Goal: Transaction & Acquisition: Purchase product/service

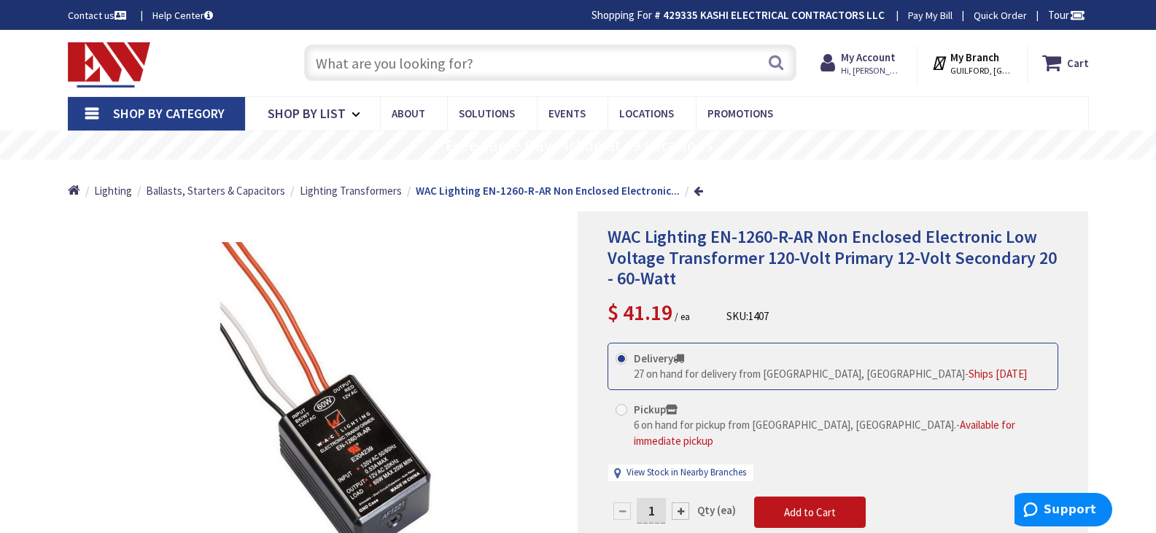
click at [513, 71] on input "text" at bounding box center [550, 62] width 492 height 36
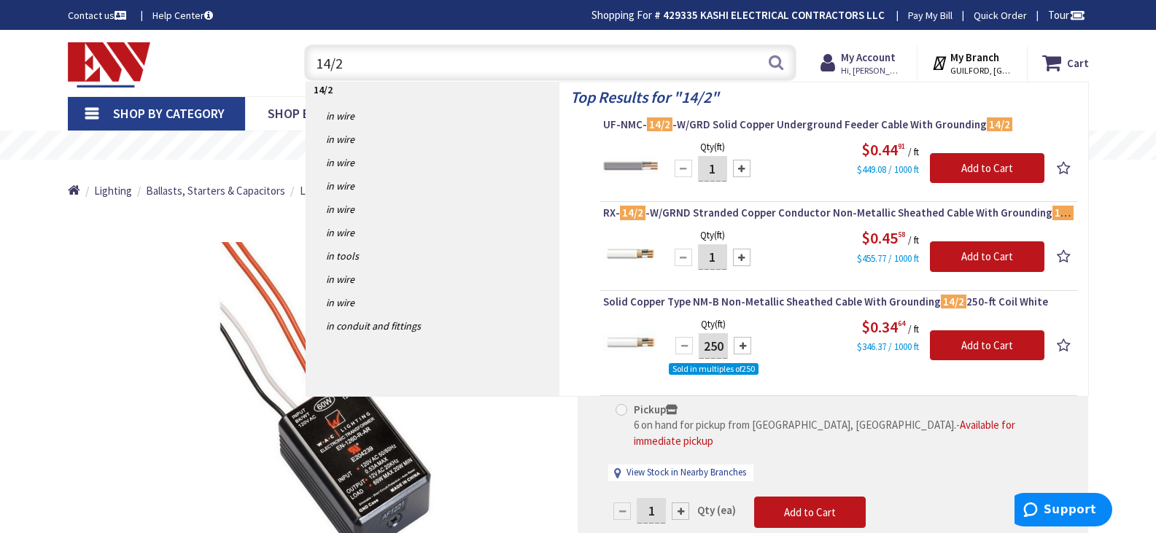
type input "14/2"
click at [1115, 90] on div "Skip to Content Toggle Nav 14/2 14/2 Search Cart My Cart Close" at bounding box center [578, 63] width 1094 height 66
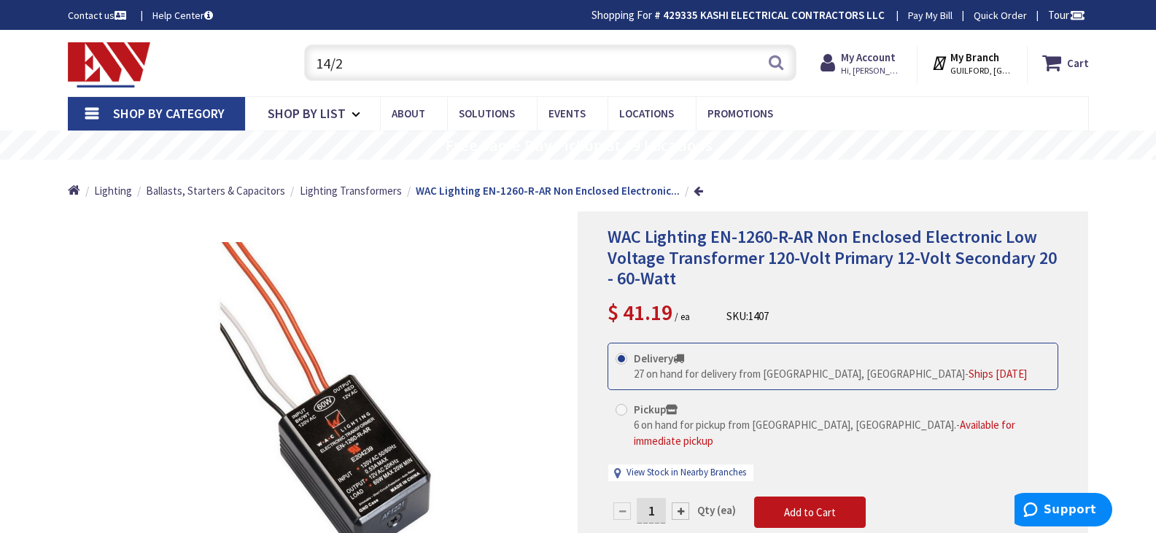
click at [583, 61] on input "14/2" at bounding box center [550, 62] width 492 height 36
click at [774, 66] on button "Search" at bounding box center [775, 62] width 19 height 33
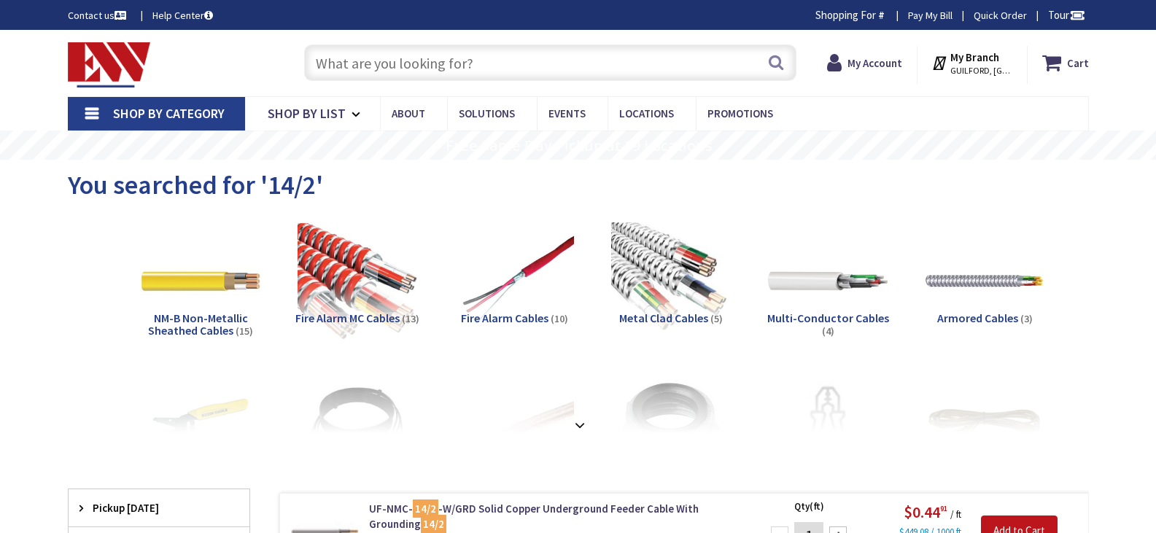
type input "[GEOGRAPHIC_DATA], [GEOGRAPHIC_DATA]"
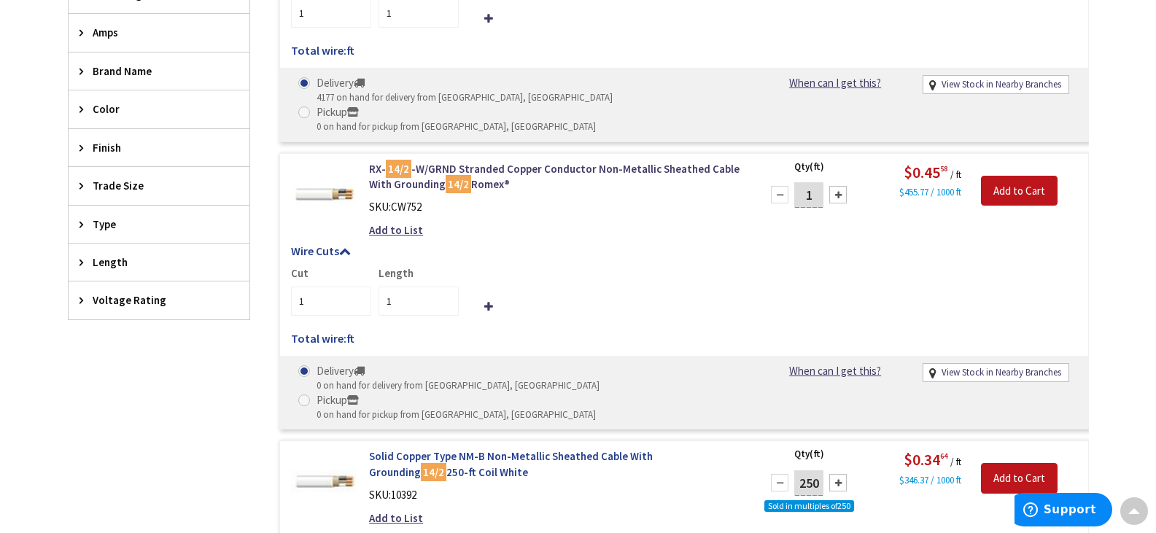
scroll to position [802, 0]
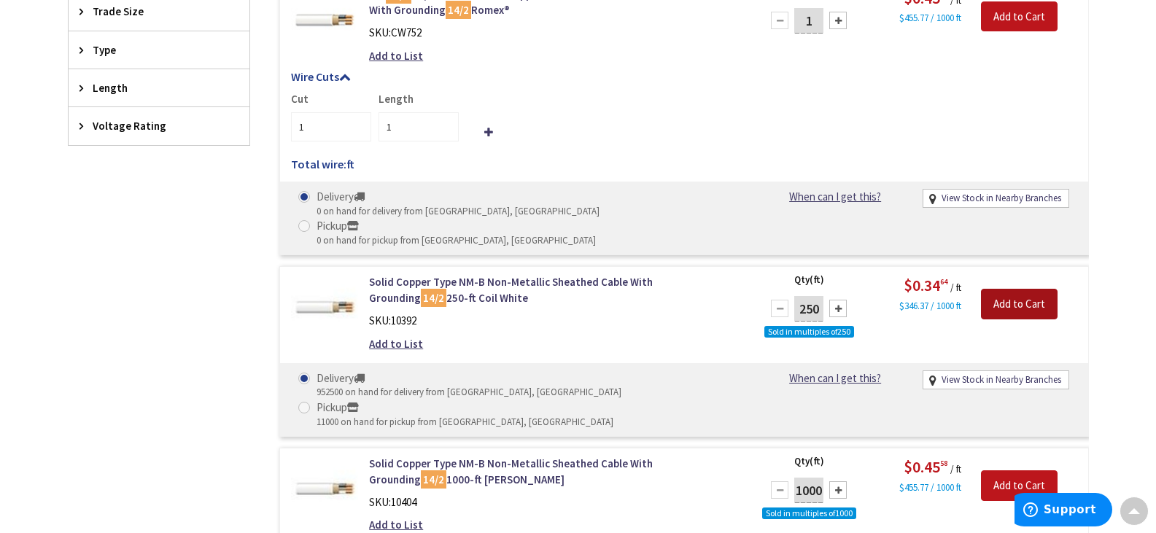
click at [1024, 289] on input "Add to Cart" at bounding box center [1019, 304] width 77 height 31
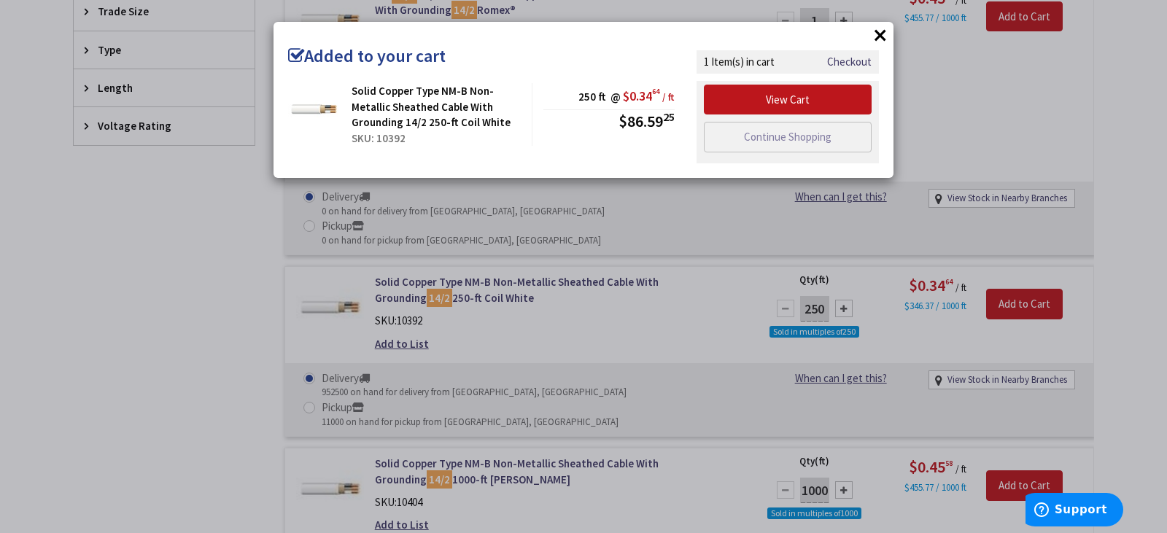
click at [879, 38] on button "×" at bounding box center [880, 35] width 22 height 22
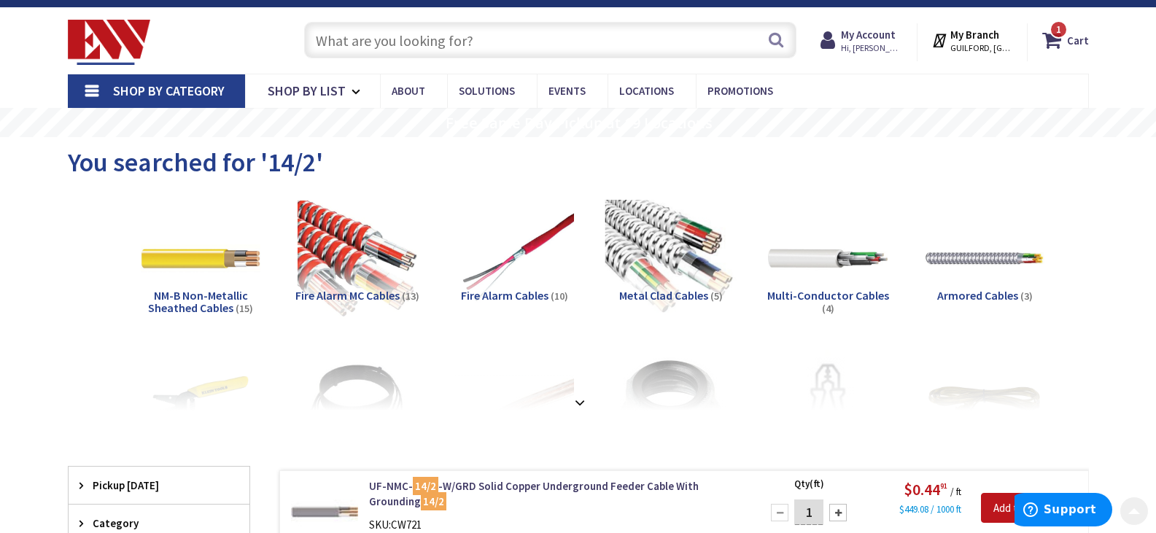
scroll to position [0, 0]
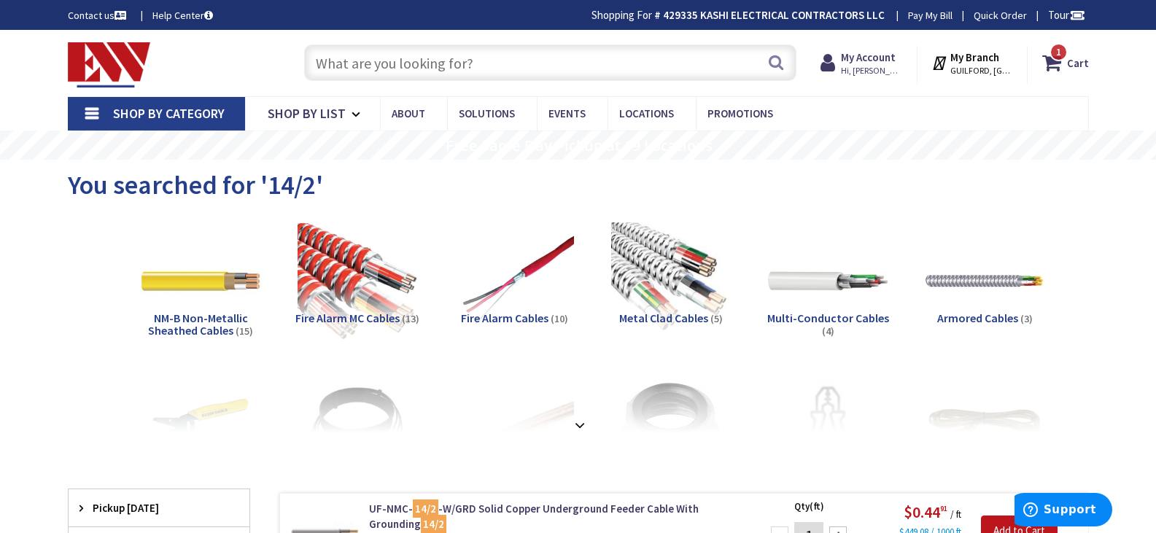
drag, startPoint x: 427, startPoint y: 61, endPoint x: 636, endPoint y: 193, distance: 247.8
click at [427, 61] on input "text" at bounding box center [550, 62] width 492 height 36
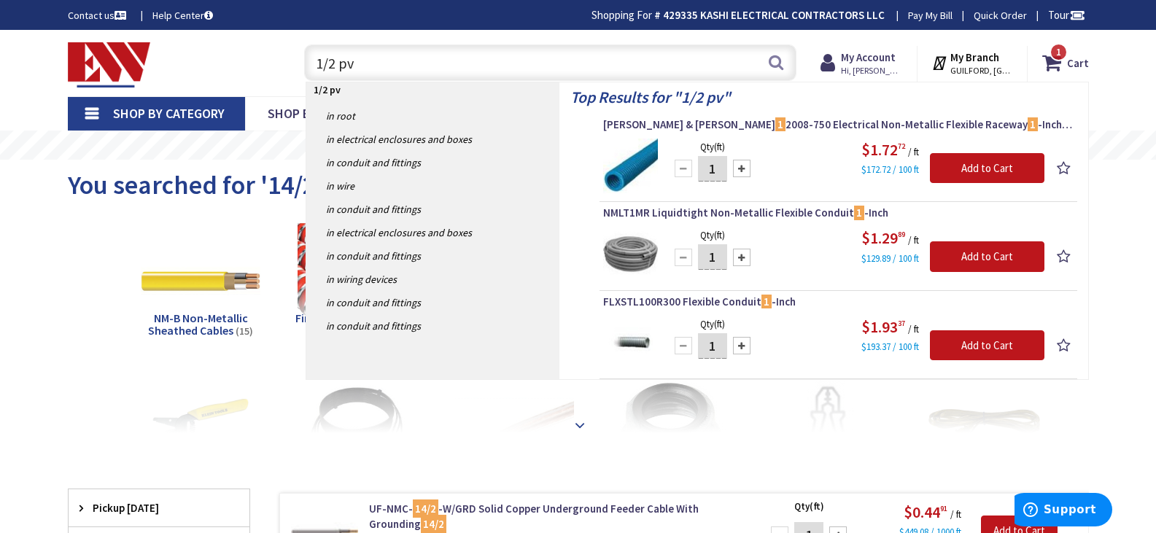
type input "1/2 pvc"
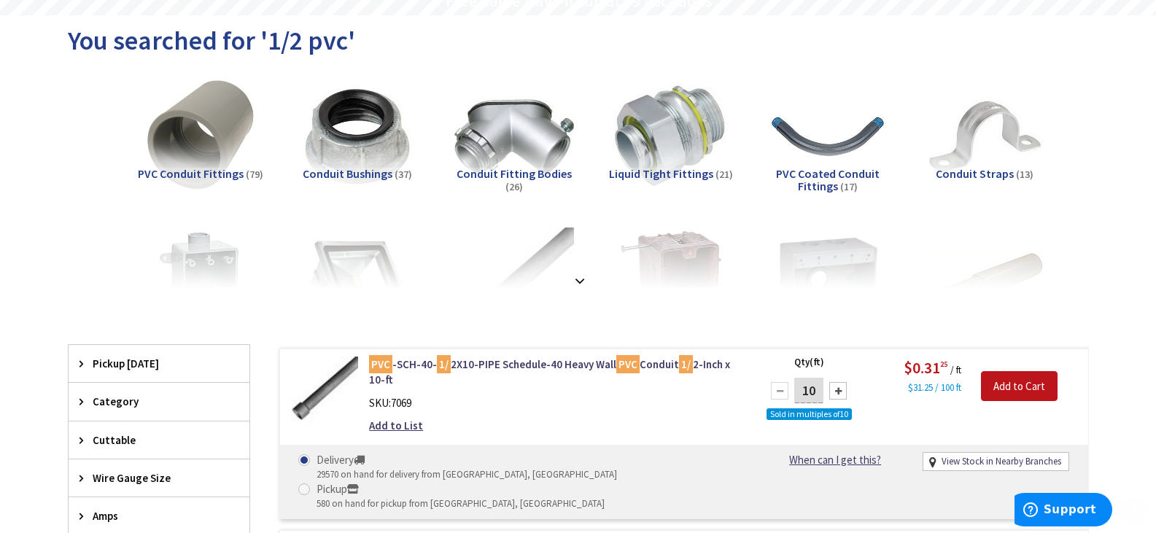
scroll to position [146, 0]
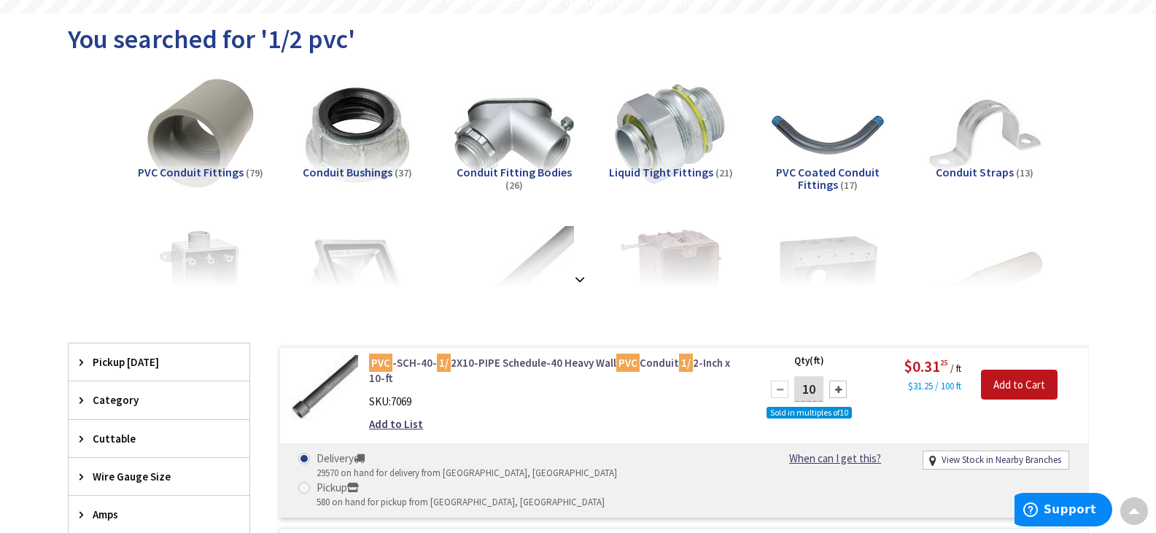
click at [529, 361] on link "PVC -SCH-40- 1/ 2X10-PIPE Schedule-40 Heavy Wall PVC Conduit 1/ 2-Inch x 10-ft" at bounding box center [554, 370] width 371 height 31
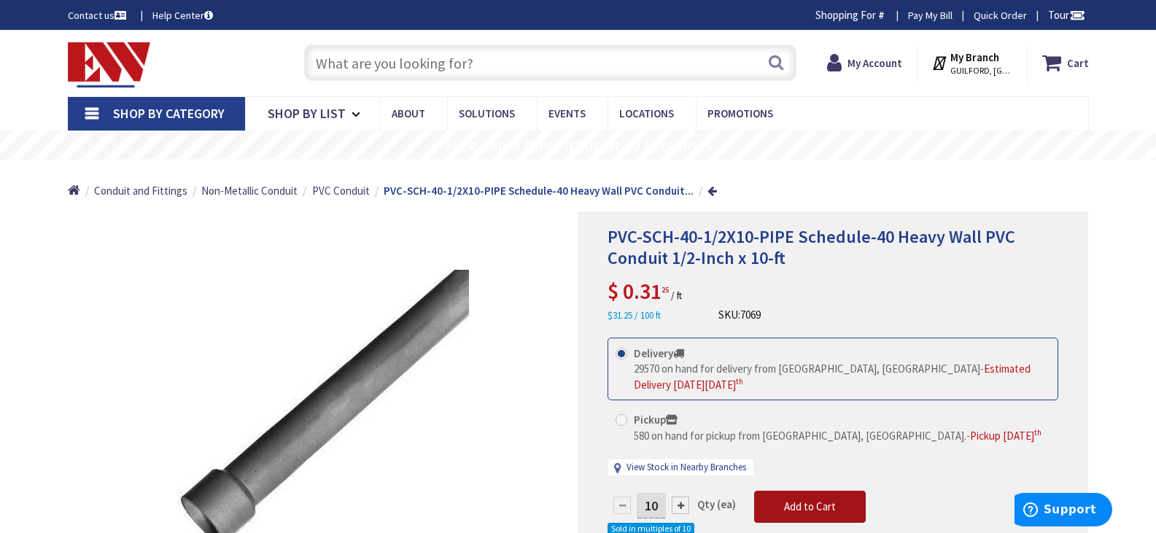
drag, startPoint x: 809, startPoint y: 500, endPoint x: 688, endPoint y: 410, distance: 151.1
click at [688, 410] on form "This product is Discontinued Delivery 29570 on hand for delivery from Middletow…" at bounding box center [832, 462] width 451 height 248
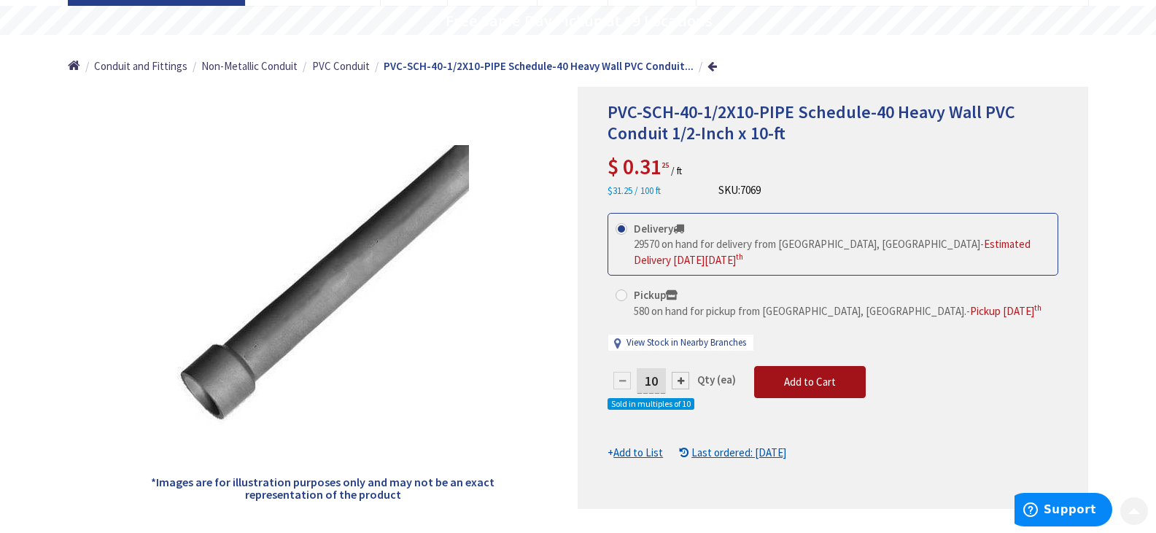
scroll to position [146, 0]
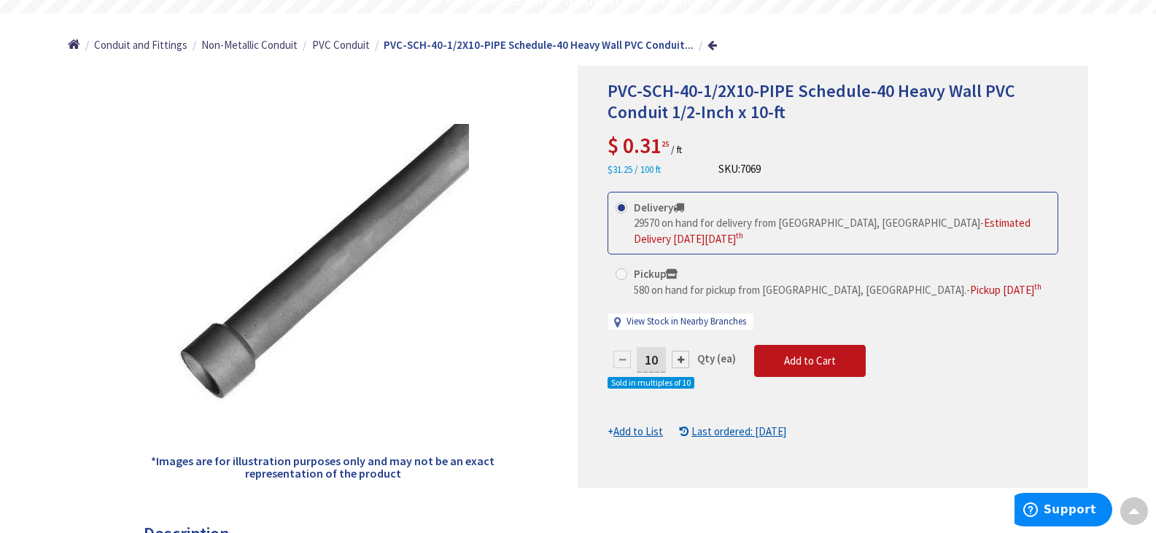
click at [682, 358] on div at bounding box center [681, 360] width 18 height 18
type input "20"
click at [838, 372] on button "Add to Cart" at bounding box center [810, 361] width 112 height 32
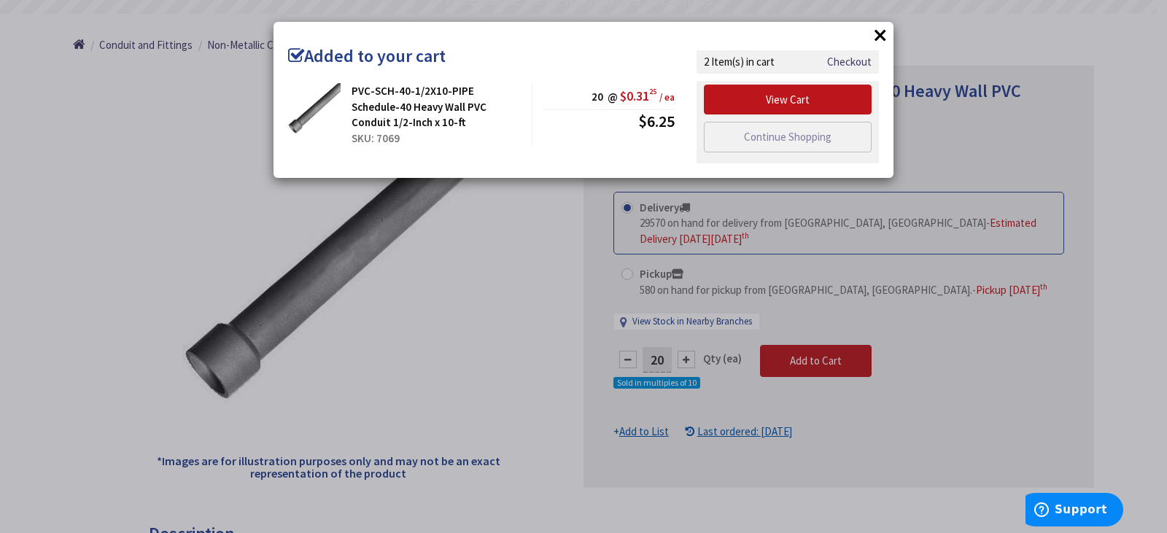
click at [1128, 154] on div "× Added to your cart PVC-SCH-40-1/2X10-PIPE Schedule-40 Heavy Wall PVC Conduit …" at bounding box center [583, 266] width 1167 height 533
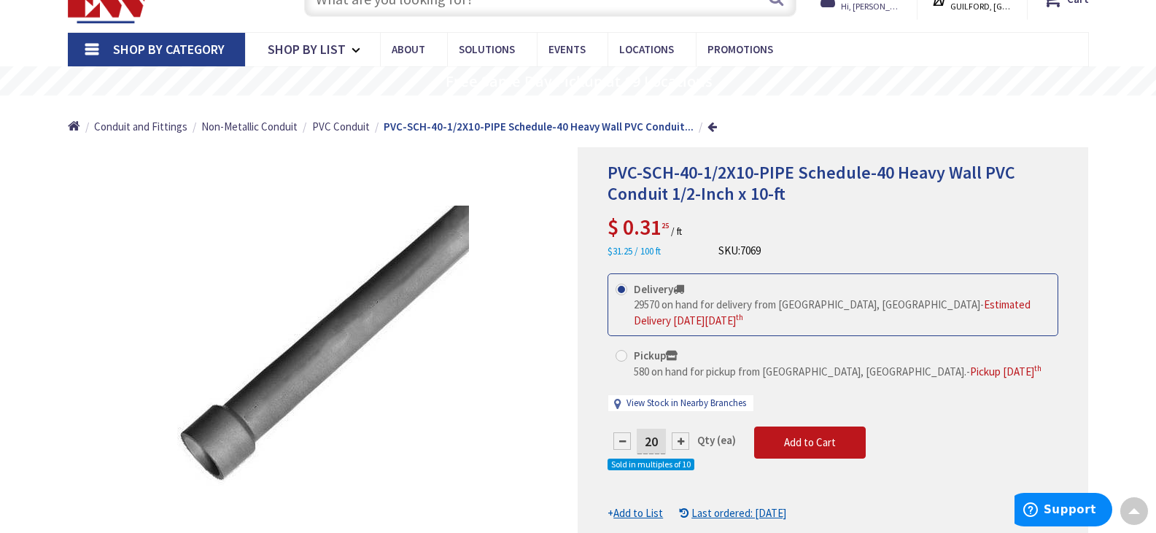
scroll to position [0, 0]
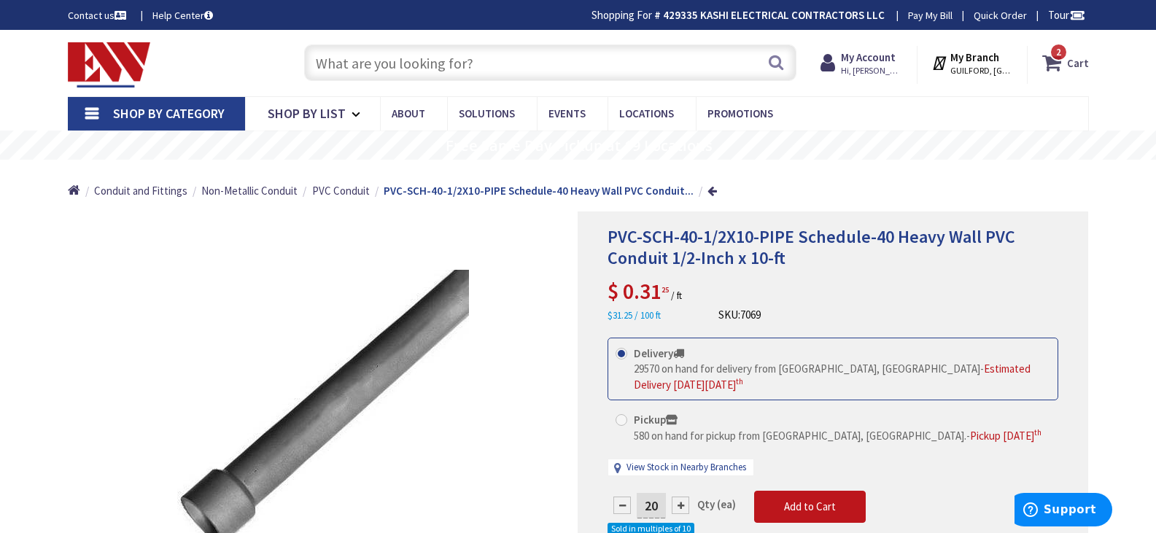
click at [1062, 66] on icon at bounding box center [1054, 63] width 25 height 26
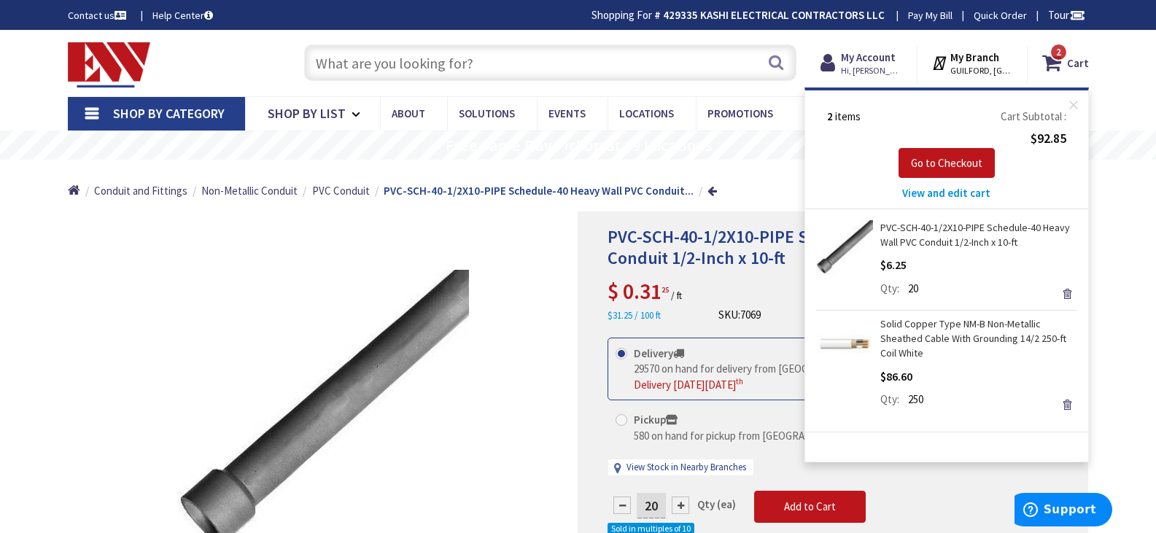
click at [517, 63] on input "text" at bounding box center [550, 62] width 492 height 36
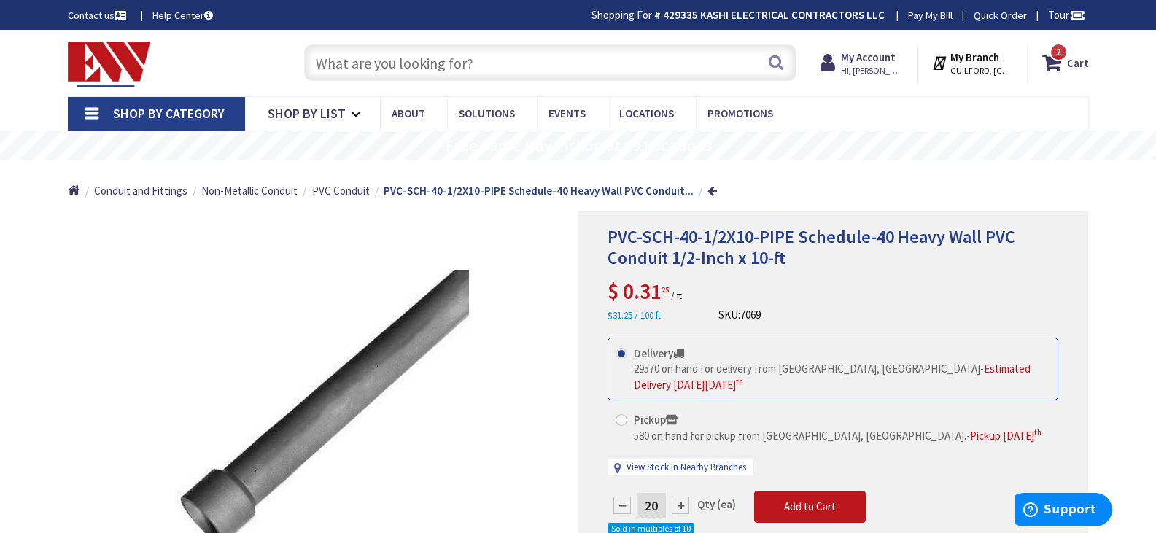
click at [475, 63] on input "text" at bounding box center [550, 62] width 492 height 36
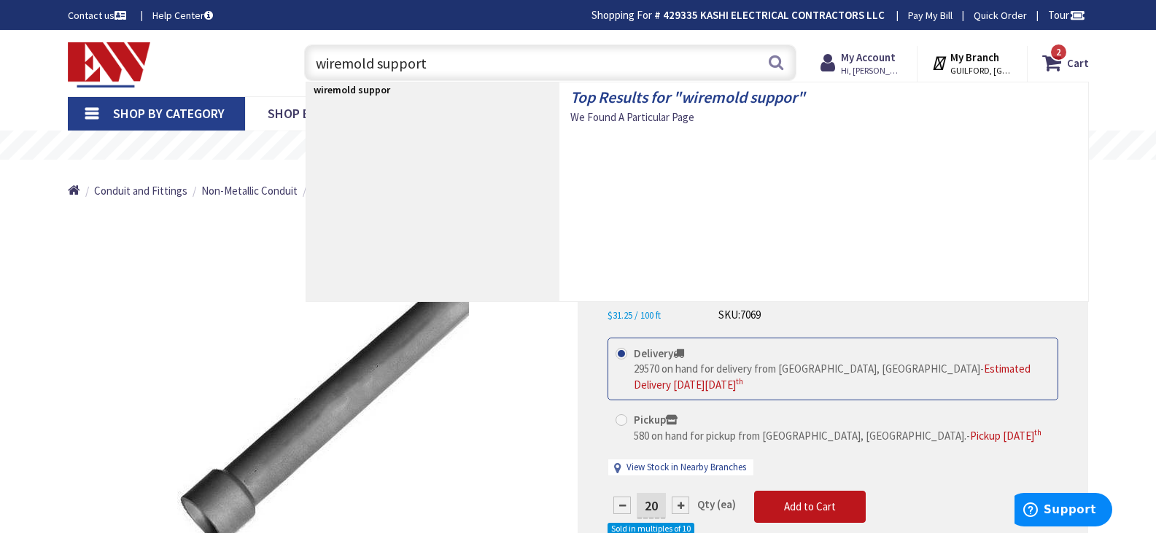
type input "wiremold support"
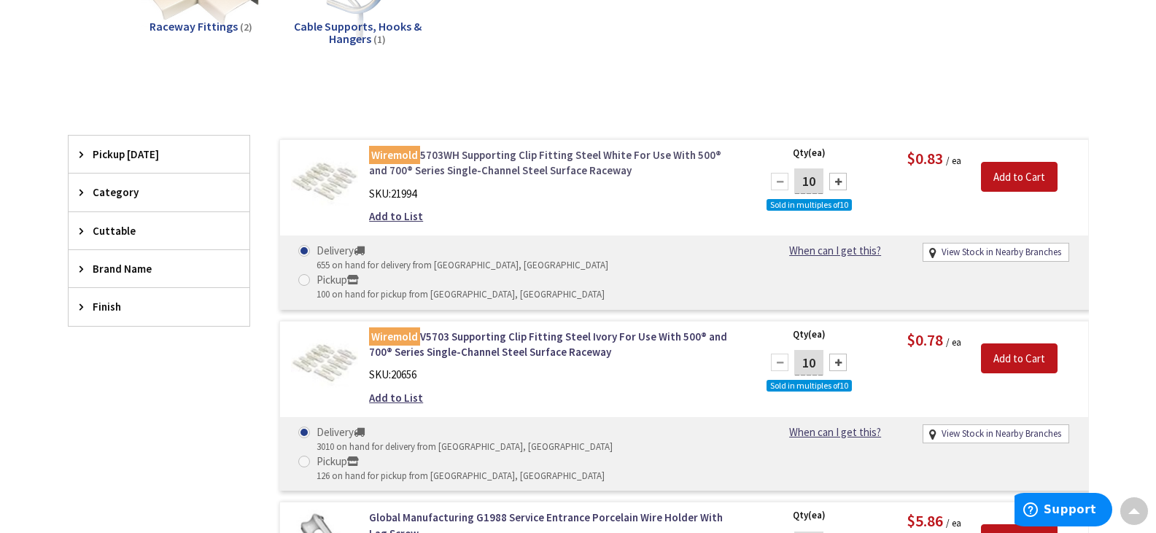
click at [495, 158] on link "Wiremold 5703WH Supporting Clip Fitting Steel White For Use With 500® and 700® …" at bounding box center [554, 162] width 371 height 31
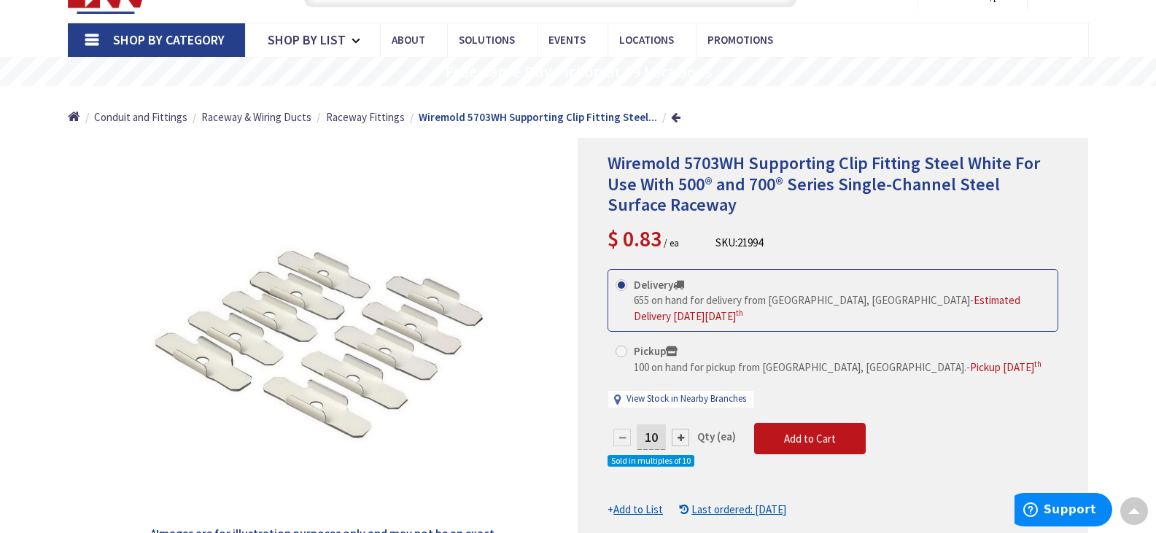
scroll to position [73, 0]
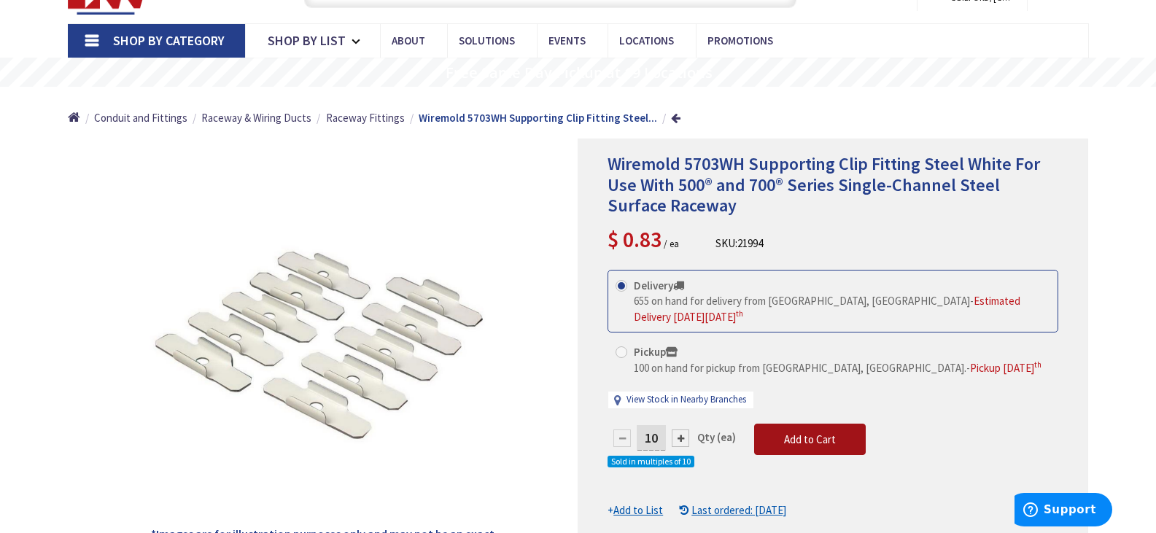
click at [835, 424] on button "Add to Cart" at bounding box center [810, 440] width 112 height 32
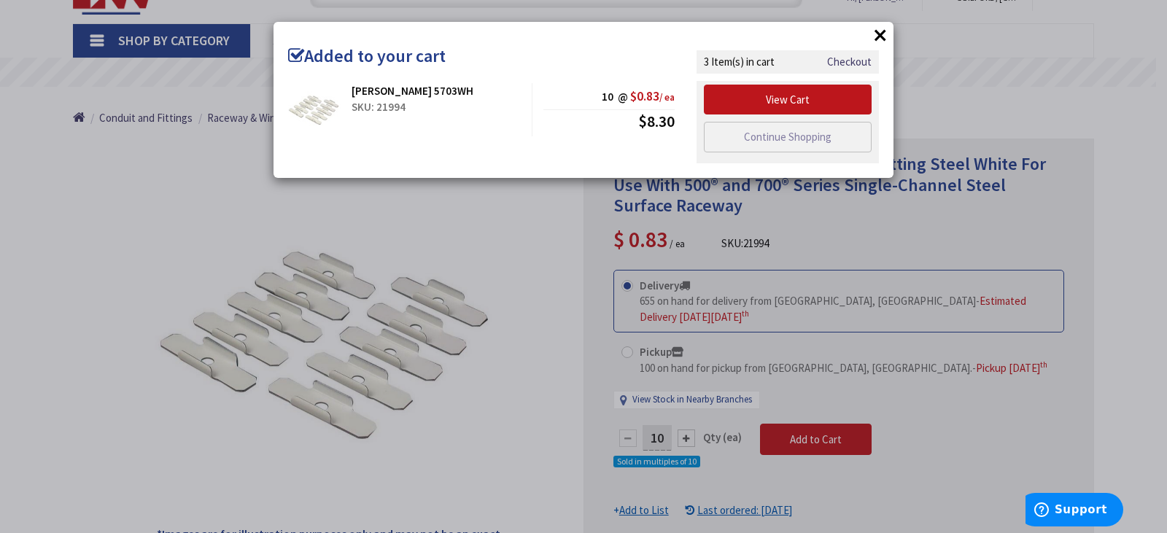
drag, startPoint x: 526, startPoint y: 230, endPoint x: 526, endPoint y: 221, distance: 9.5
click at [526, 230] on div "× Added to your cart [PERSON_NAME] 5703WH SKU: 21994 10 @ $0.83 / ea $8.30" at bounding box center [583, 266] width 1167 height 533
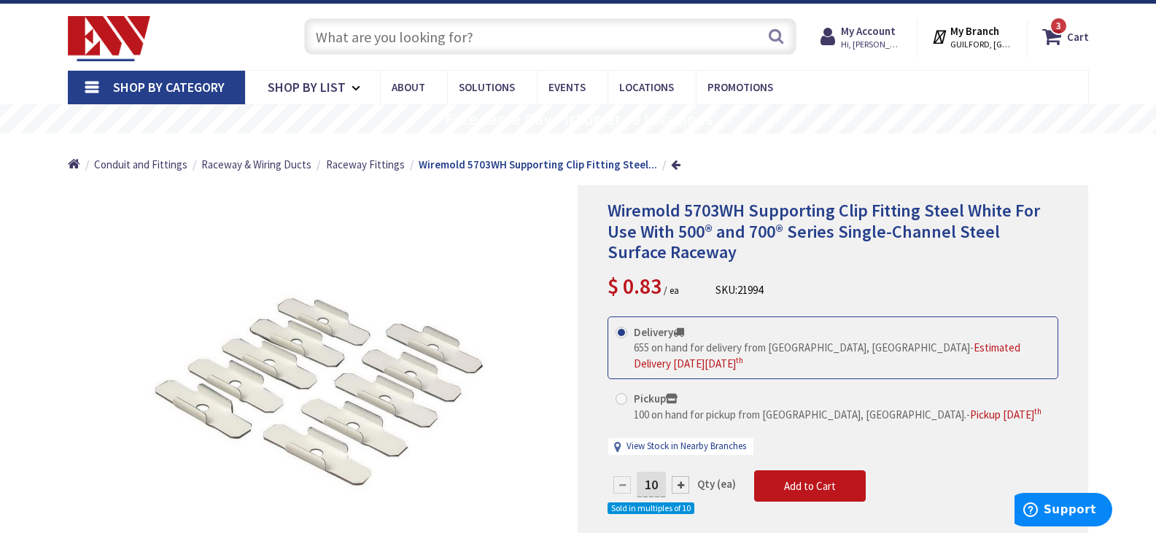
scroll to position [0, 0]
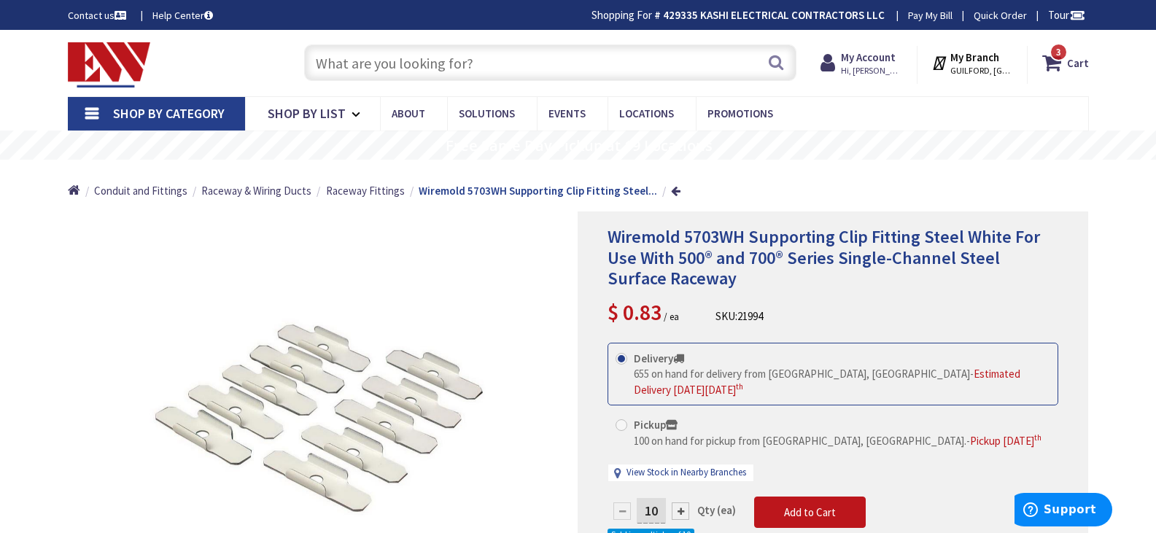
click at [454, 55] on input "text" at bounding box center [550, 62] width 492 height 36
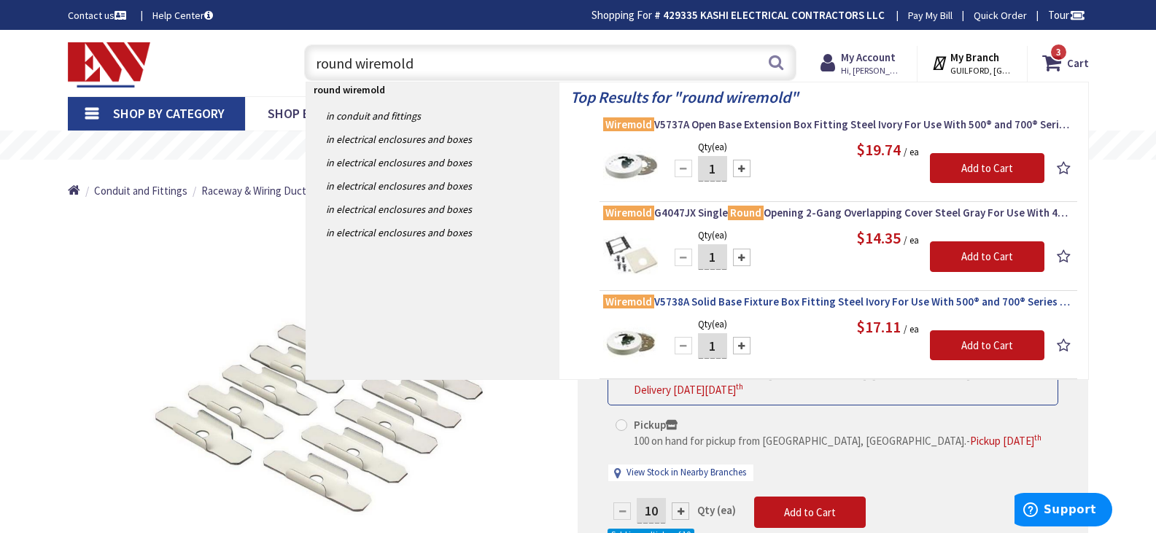
type input "round wiremold"
click at [680, 125] on span "Wiremold V5737A Open Base Extension Box Fitting Steel Ivory For Use With 500® a…" at bounding box center [838, 124] width 470 height 15
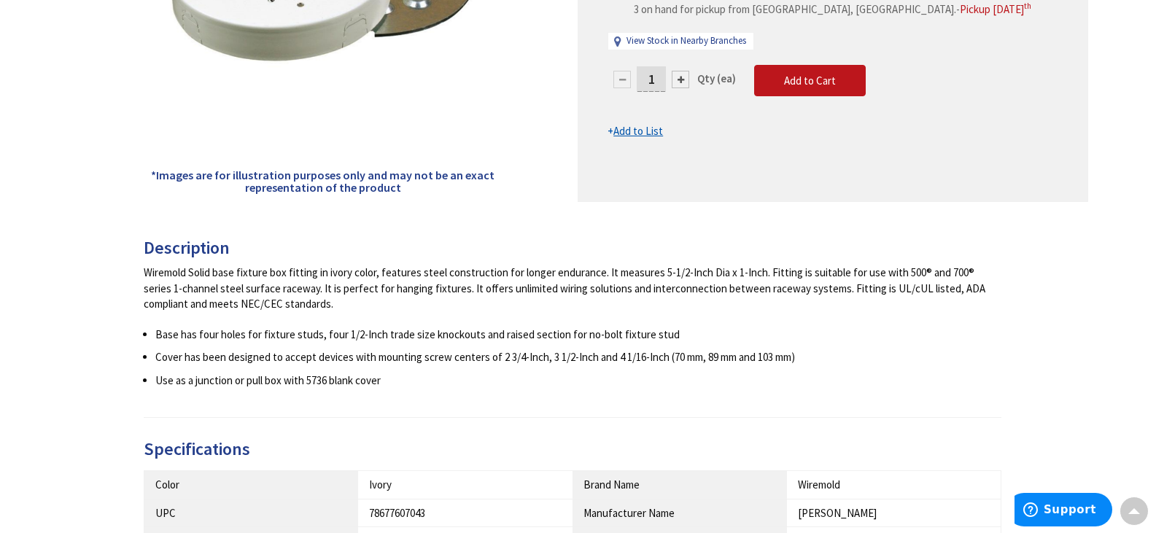
scroll to position [146, 0]
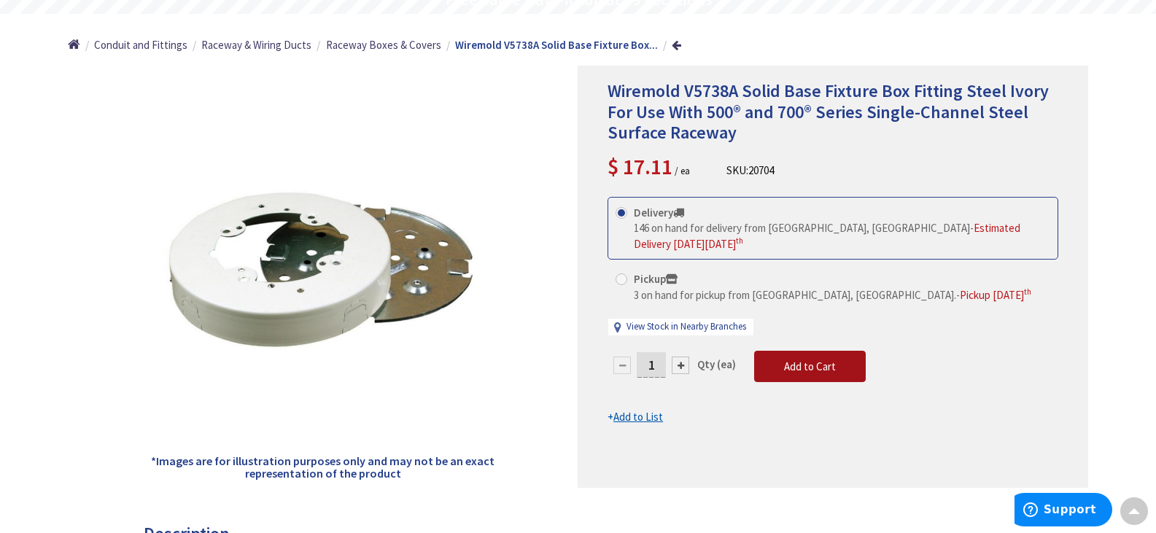
click at [803, 351] on button "Add to Cart" at bounding box center [810, 367] width 112 height 32
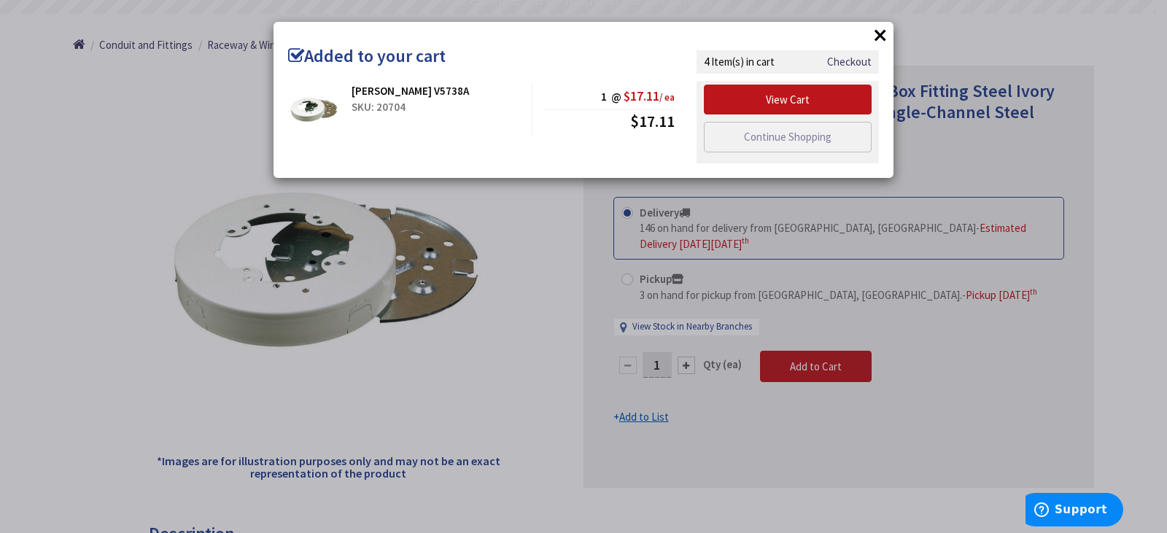
click at [883, 40] on button "×" at bounding box center [880, 35] width 22 height 22
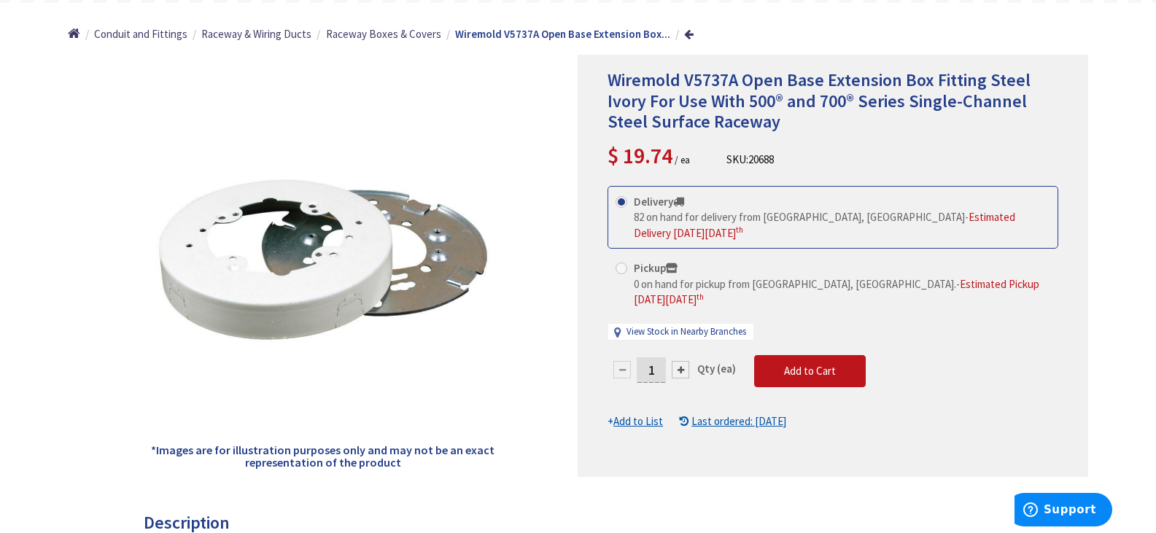
scroll to position [365, 0]
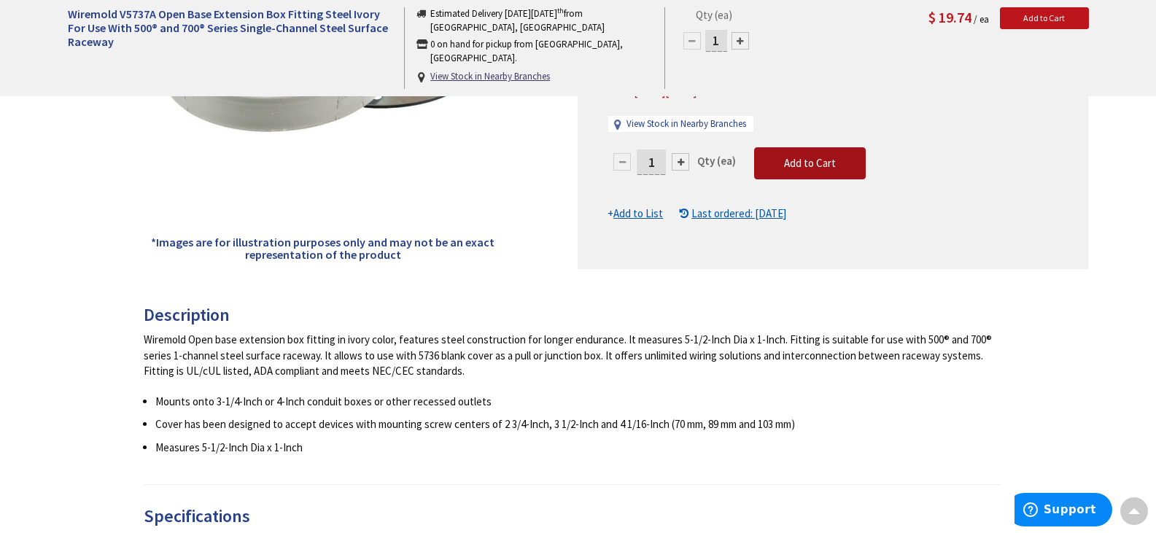
click at [826, 156] on span "Add to Cart" at bounding box center [810, 163] width 52 height 14
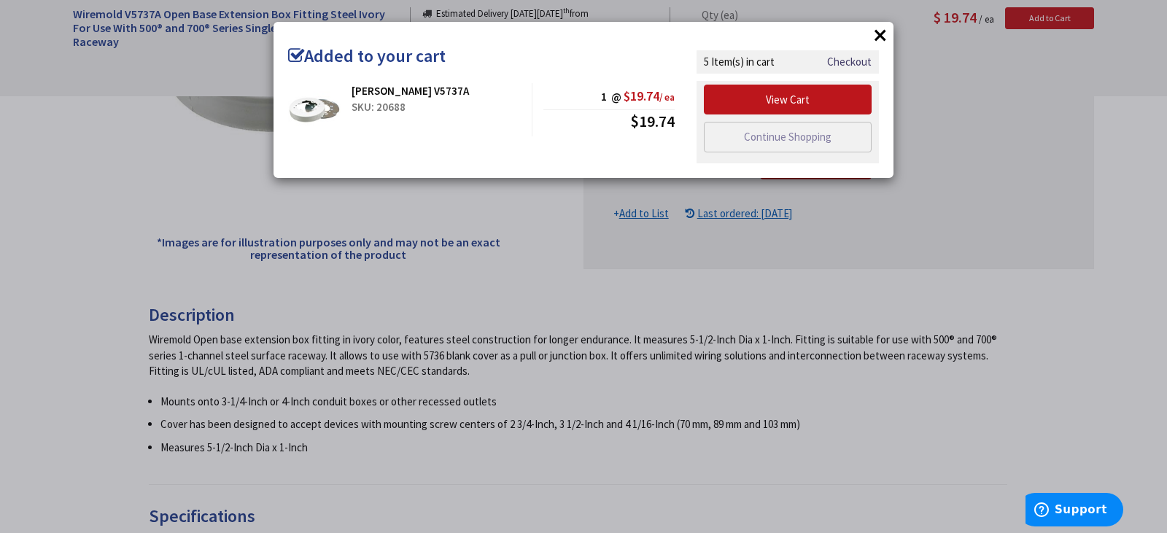
click at [1071, 18] on div "× Added to your cart [PERSON_NAME] V5737A SKU: 20688 1 @ $19.74 / ea $19.74" at bounding box center [583, 266] width 1167 height 533
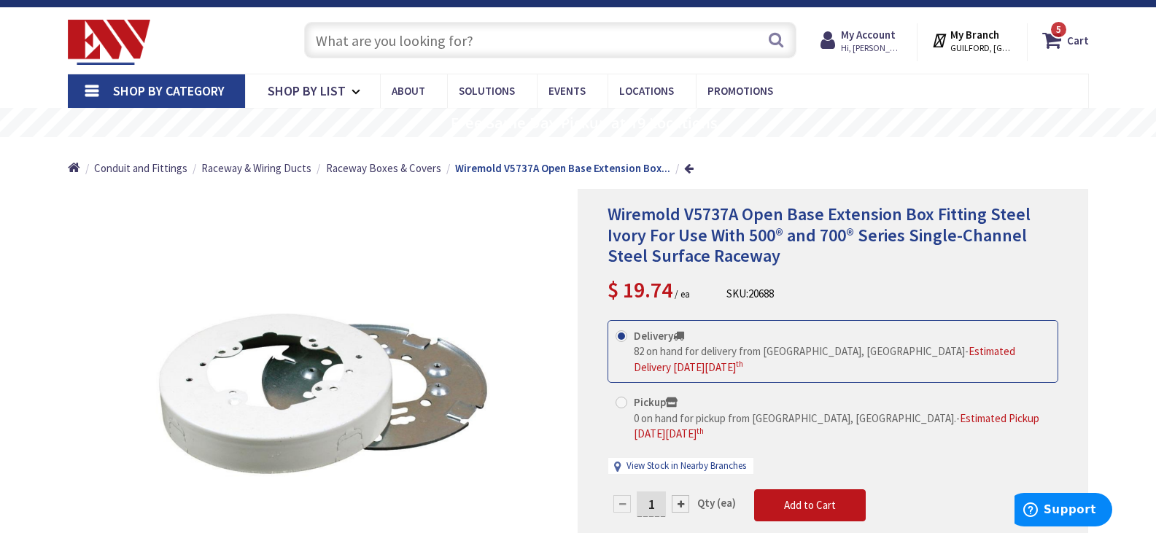
scroll to position [0, 0]
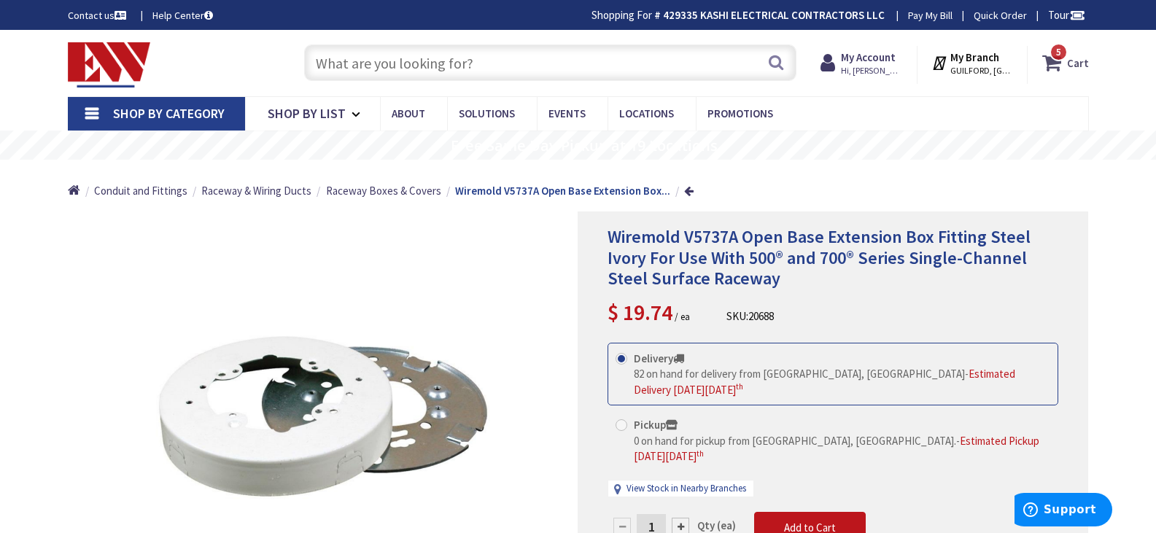
click at [1068, 63] on strong "Cart" at bounding box center [1078, 63] width 22 height 26
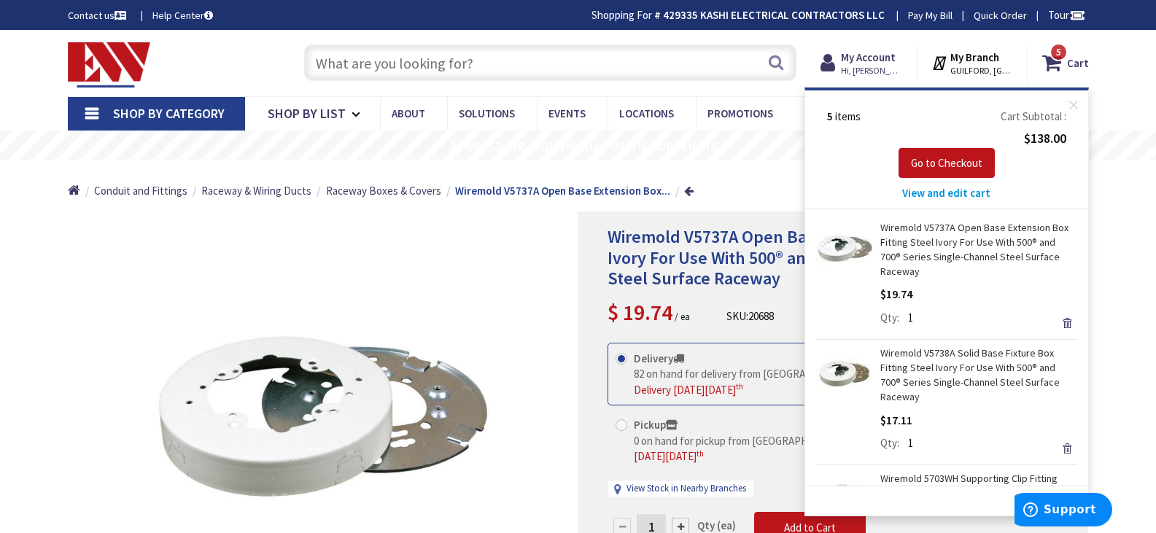
click at [1057, 443] on link "Remove" at bounding box center [1067, 448] width 20 height 20
click at [960, 165] on span "Go to Checkout" at bounding box center [946, 163] width 71 height 14
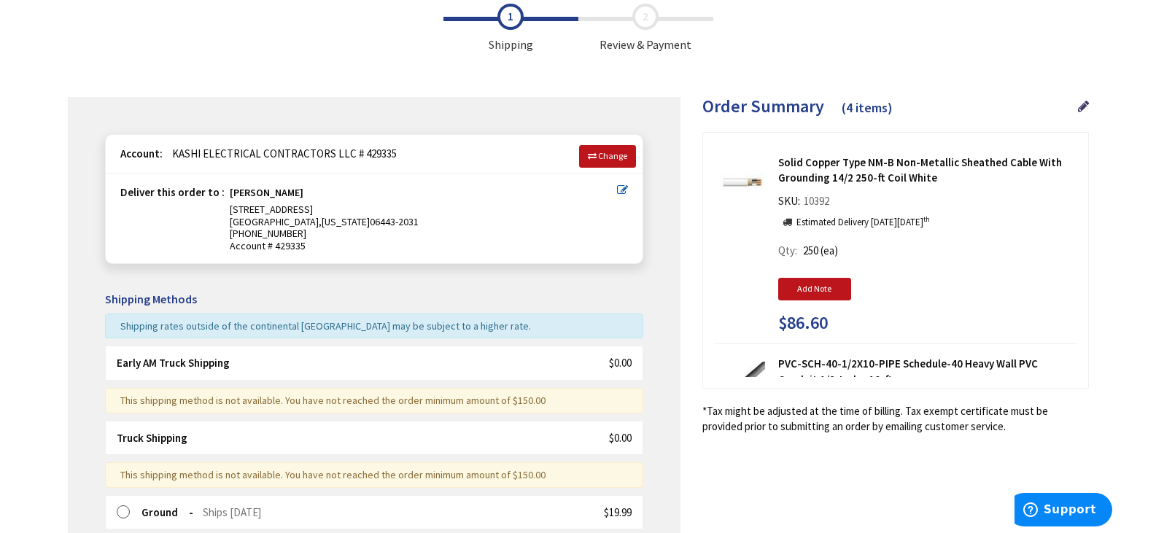
scroll to position [219, 0]
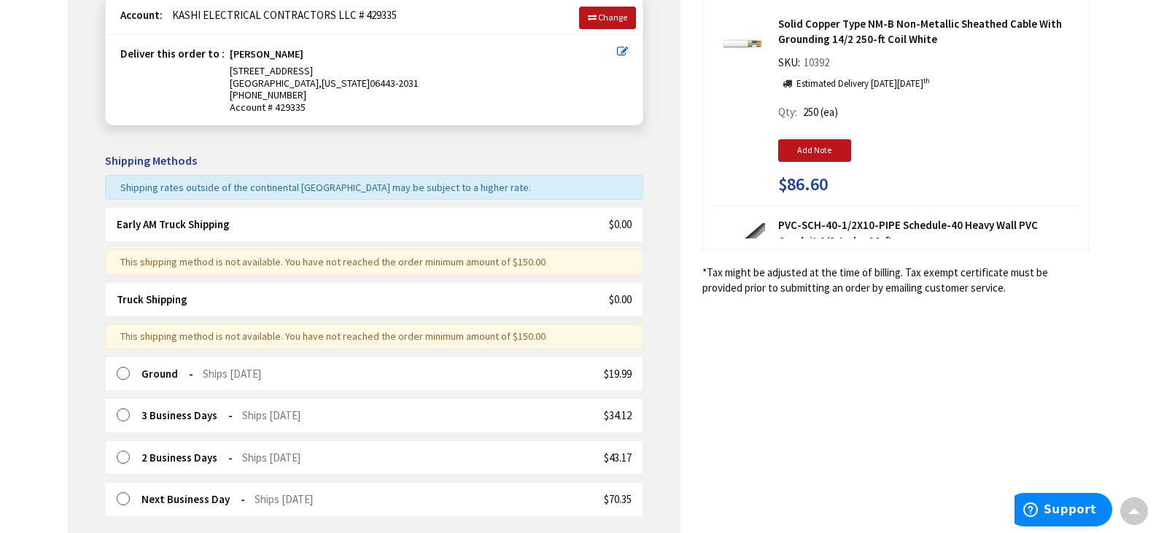
click at [156, 297] on strong "Truck Shipping" at bounding box center [152, 299] width 71 height 14
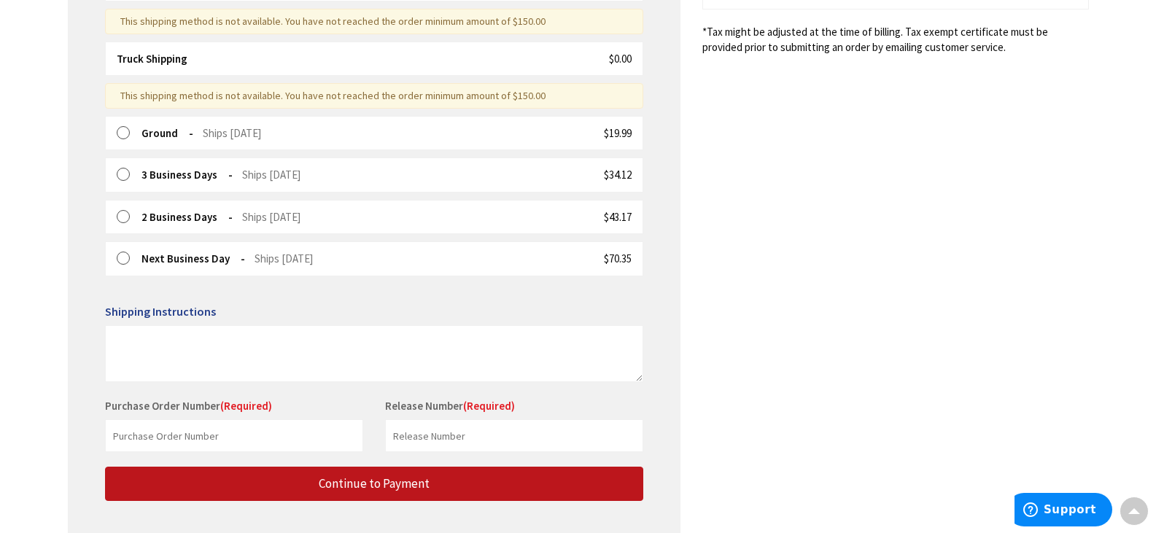
scroll to position [510, 0]
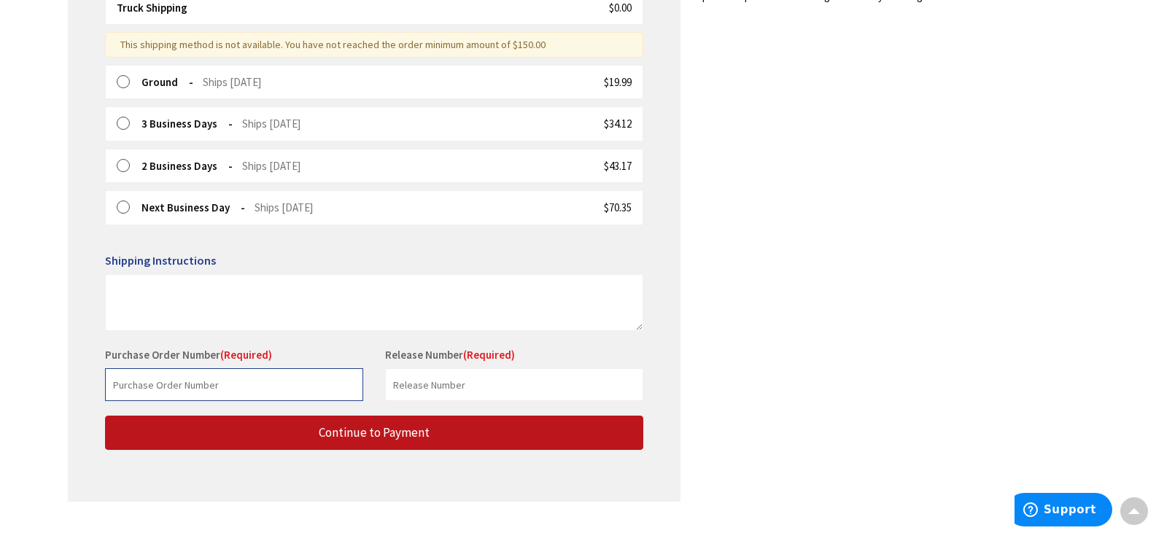
drag, startPoint x: 133, startPoint y: 373, endPoint x: 149, endPoint y: 366, distance: 17.3
click at [134, 372] on input "text" at bounding box center [234, 384] width 258 height 33
type input "Van Stock"
drag, startPoint x: 452, startPoint y: 365, endPoint x: 440, endPoint y: 383, distance: 21.6
click at [452, 365] on div "Release Number (Required) This is a required field." at bounding box center [514, 374] width 280 height 54
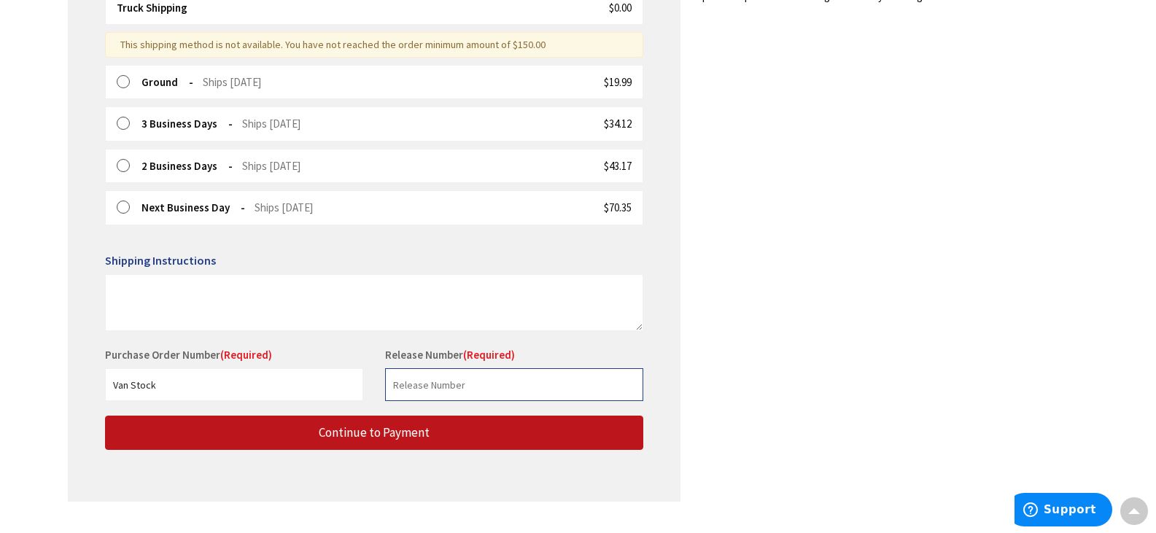
click at [438, 385] on input "text" at bounding box center [514, 384] width 258 height 33
type input "Van Stock"
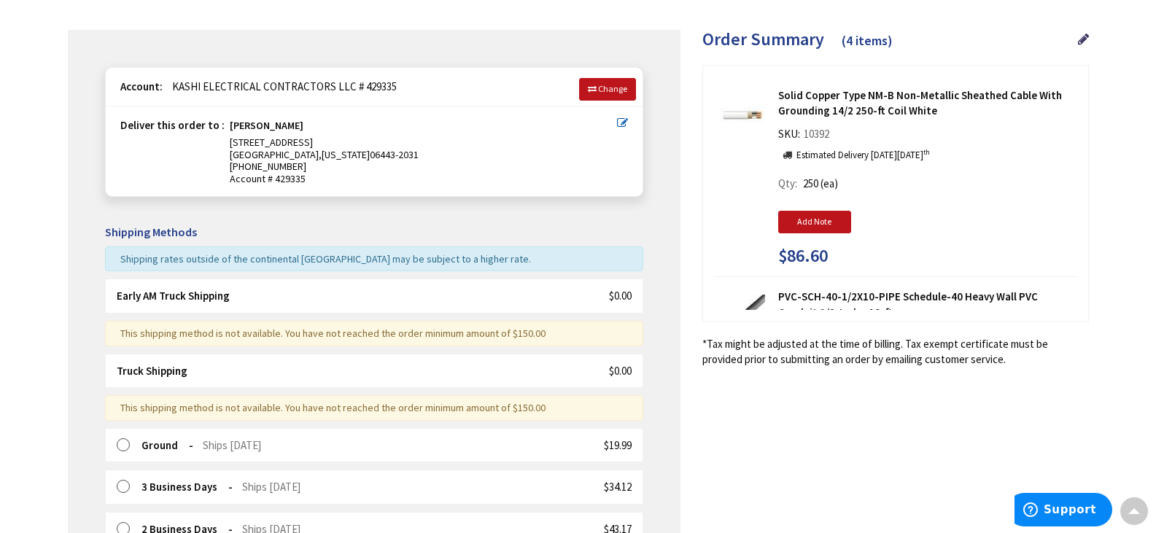
scroll to position [0, 0]
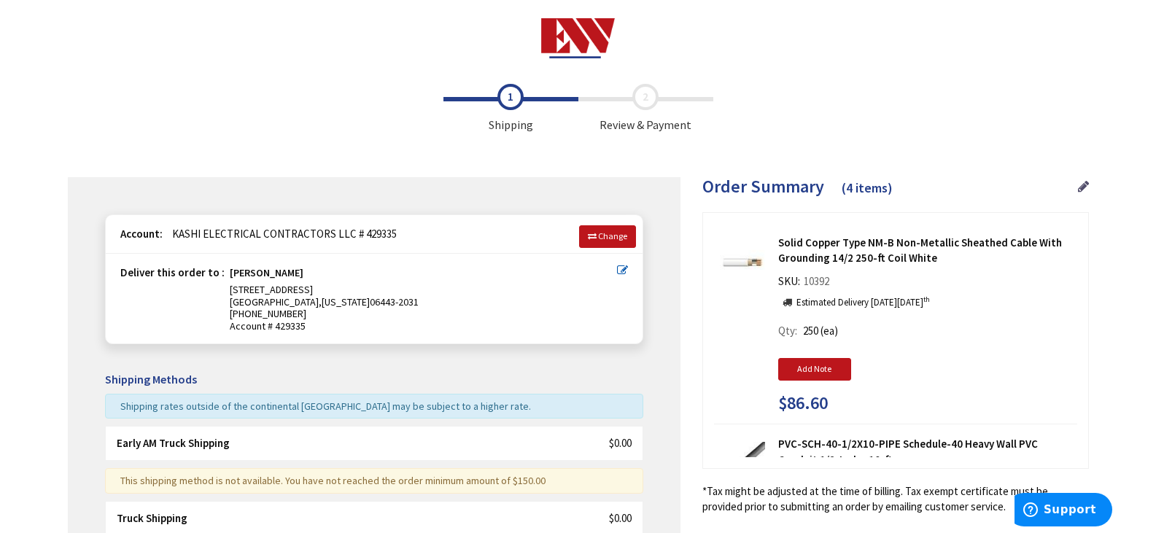
click at [1081, 180] on icon at bounding box center [1083, 186] width 11 height 13
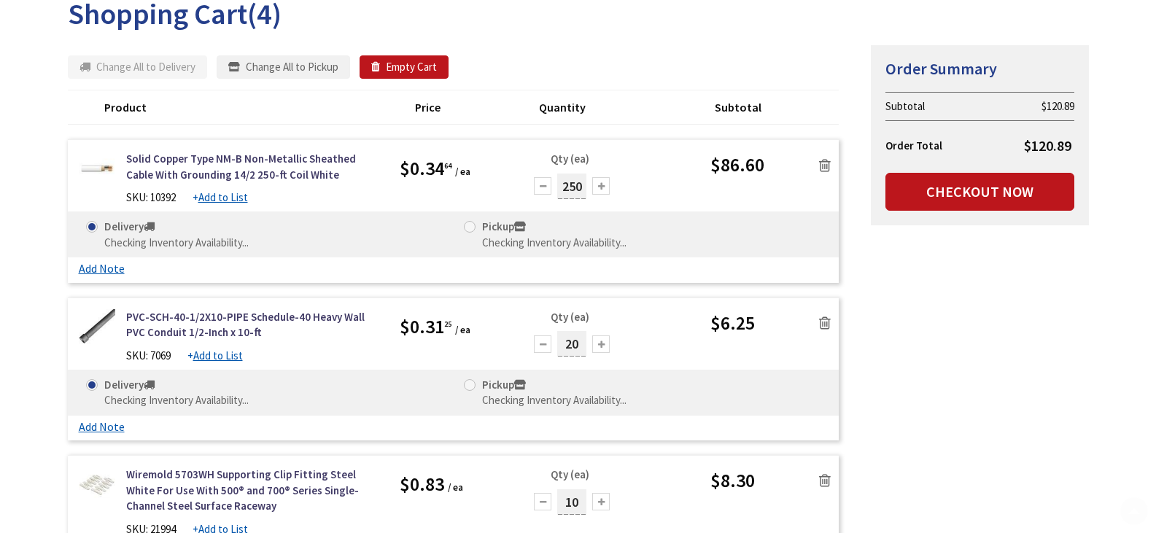
scroll to position [219, 0]
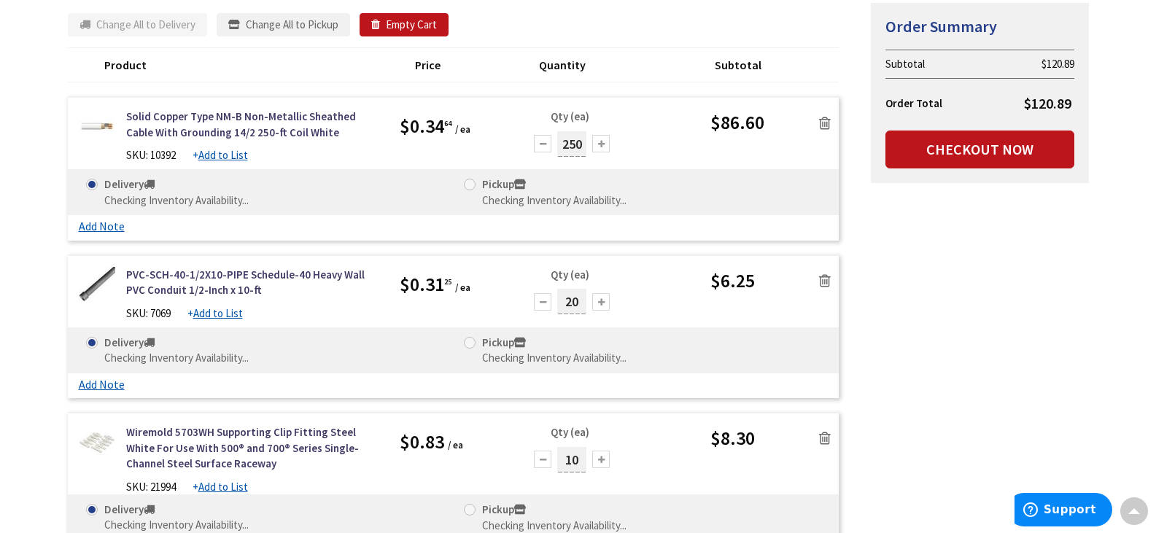
click at [474, 184] on span at bounding box center [470, 185] width 12 height 12
click at [470, 343] on span at bounding box center [470, 343] width 12 height 12
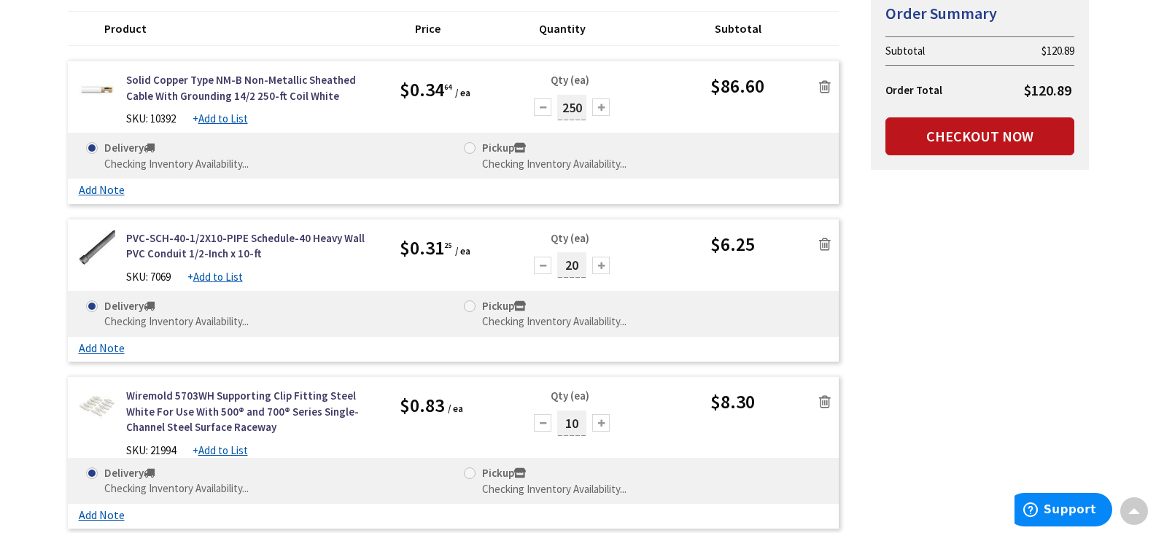
scroll to position [292, 0]
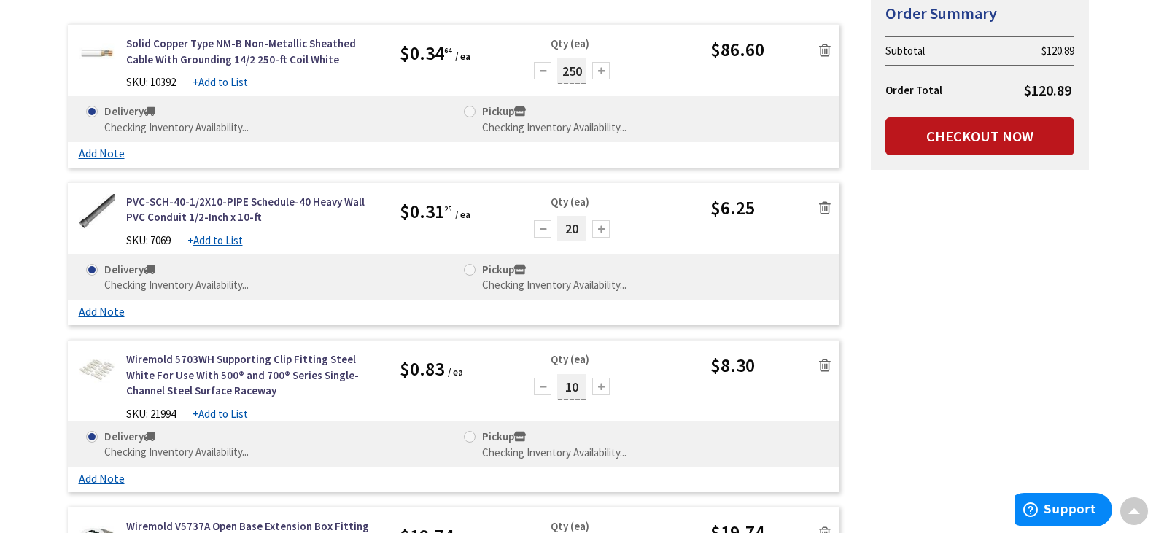
click at [471, 109] on span at bounding box center [470, 112] width 12 height 12
